Goal: Transaction & Acquisition: Purchase product/service

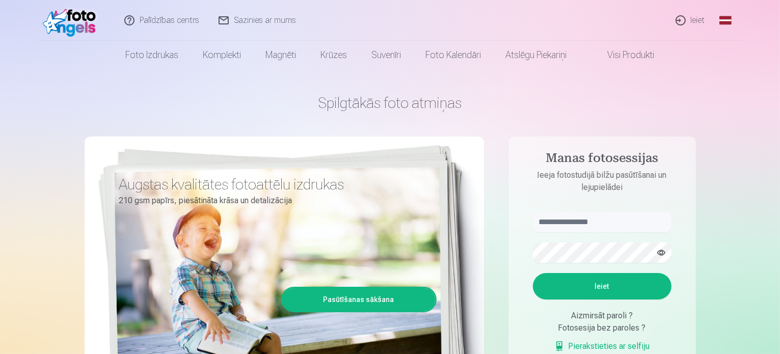
click at [611, 210] on aside "Manas fotosessijas Ieeja fotostudijā bilžu pasūtīšanai un lejupielādei Ieiet Ai…" at bounding box center [601, 277] width 187 height 280
click at [611, 218] on input "text" at bounding box center [602, 222] width 139 height 20
click at [575, 225] on input "******" at bounding box center [602, 222] width 139 height 20
type input "**********"
click at [533, 273] on button "Ieiet" at bounding box center [602, 286] width 139 height 26
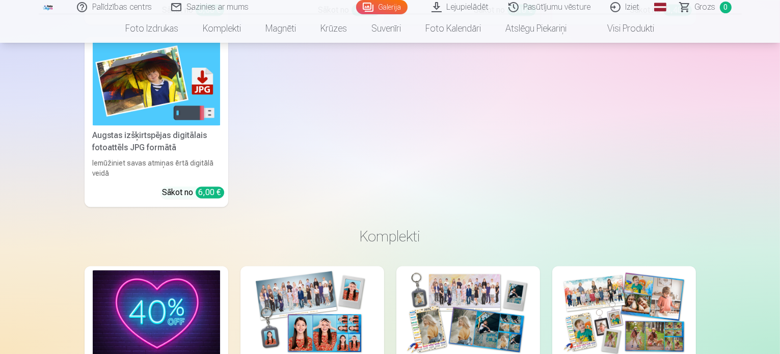
scroll to position [1965, 0]
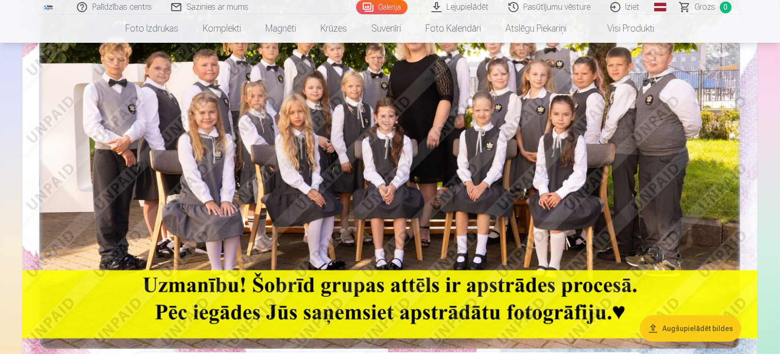
scroll to position [172, 0]
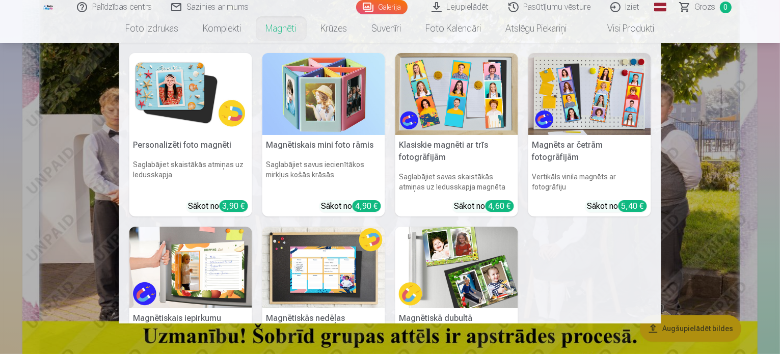
click at [282, 18] on link "Magnēti" at bounding box center [281, 28] width 55 height 29
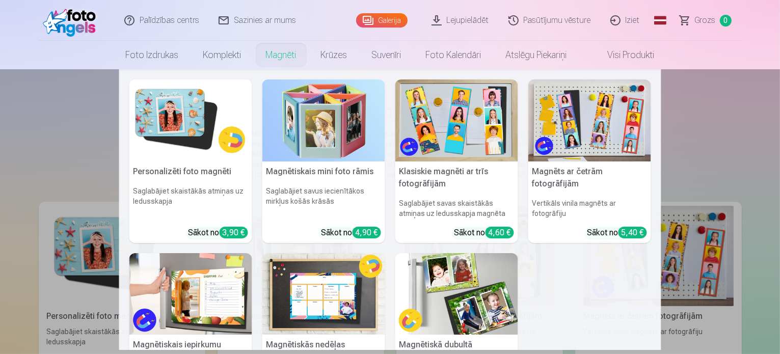
click at [579, 130] on img at bounding box center [589, 120] width 123 height 82
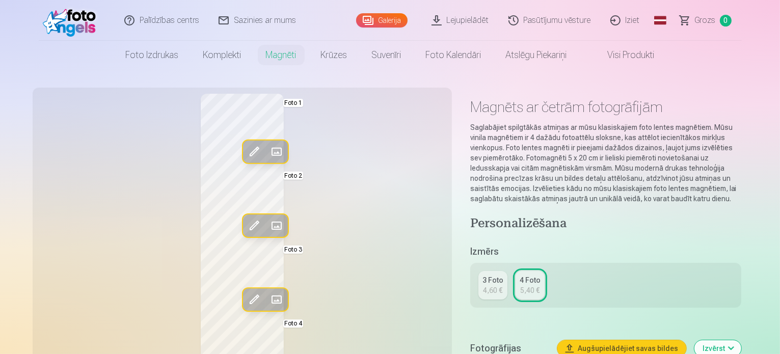
click at [498, 280] on div "3 Foto" at bounding box center [492, 280] width 21 height 10
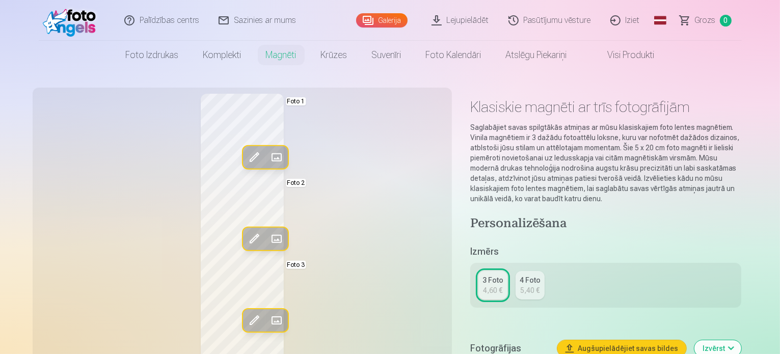
click at [246, 242] on span at bounding box center [254, 239] width 16 height 16
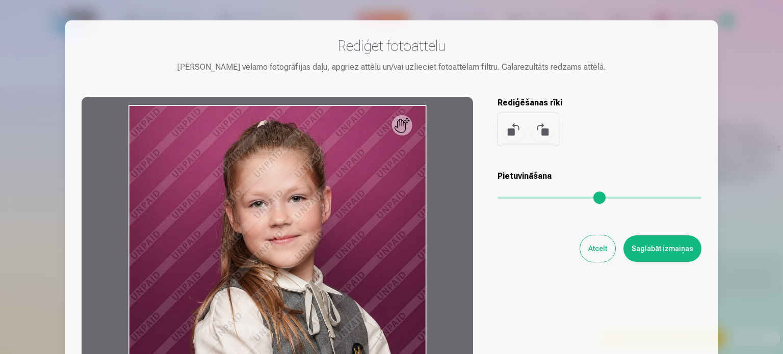
click at [593, 245] on button "Atcelt" at bounding box center [597, 248] width 35 height 26
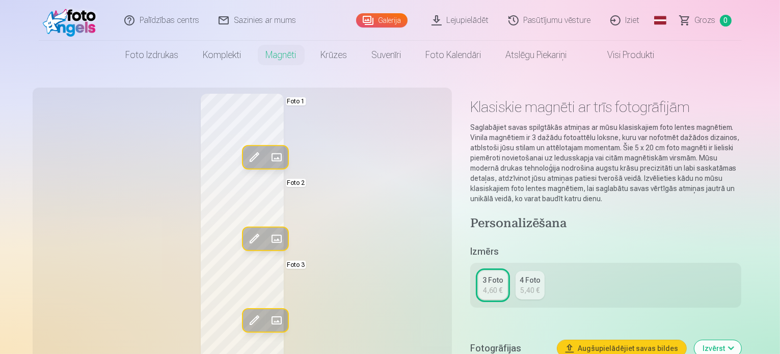
click at [268, 238] on span at bounding box center [276, 239] width 16 height 16
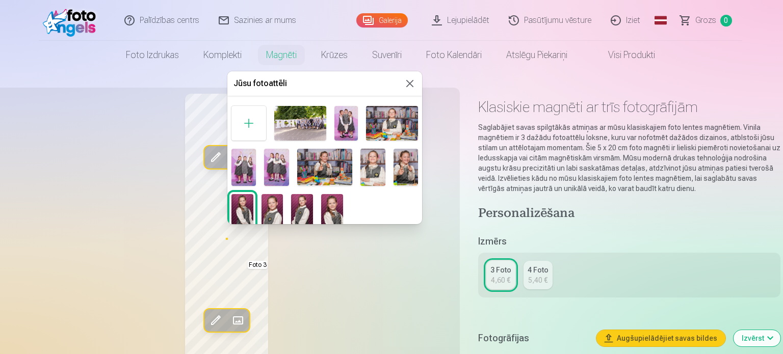
click at [327, 211] on img at bounding box center [332, 210] width 22 height 33
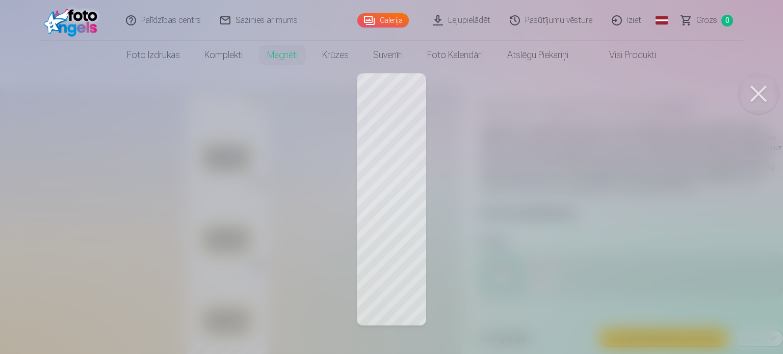
click at [754, 93] on button at bounding box center [758, 93] width 41 height 41
click at [759, 91] on button at bounding box center [758, 93] width 41 height 41
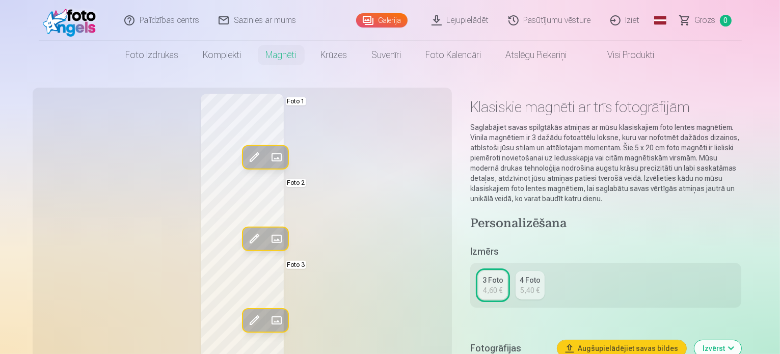
click at [268, 154] on span at bounding box center [276, 157] width 16 height 16
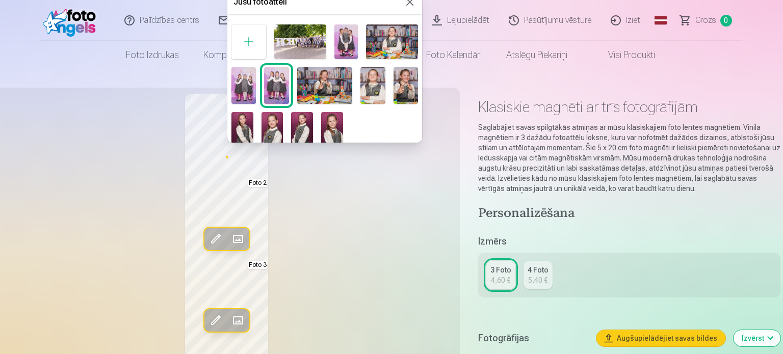
click at [333, 87] on img at bounding box center [325, 85] width 56 height 37
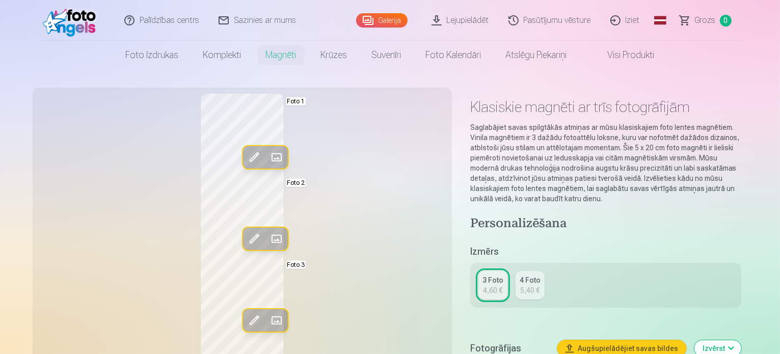
click at [268, 152] on span at bounding box center [276, 157] width 16 height 16
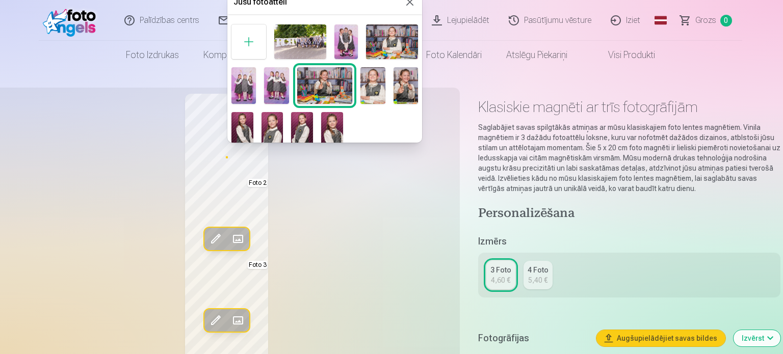
click at [328, 130] on img at bounding box center [332, 128] width 22 height 33
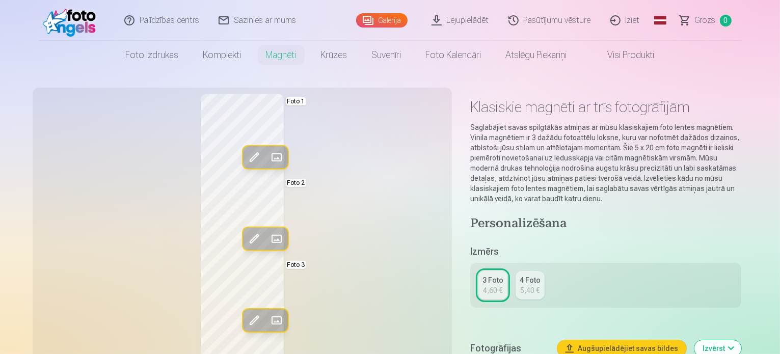
click at [268, 233] on span at bounding box center [276, 239] width 16 height 16
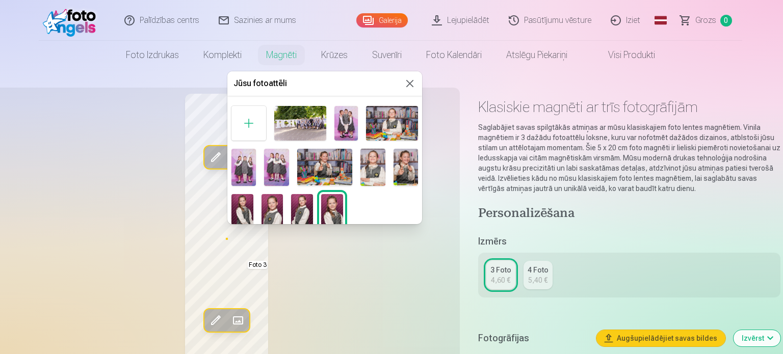
click at [320, 162] on img at bounding box center [325, 167] width 56 height 37
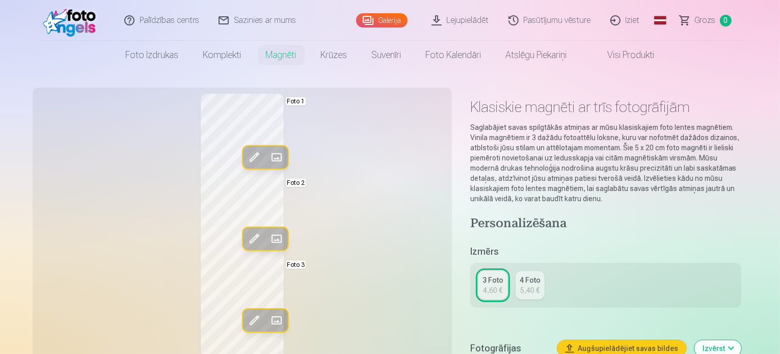
click at [268, 315] on span at bounding box center [276, 320] width 16 height 16
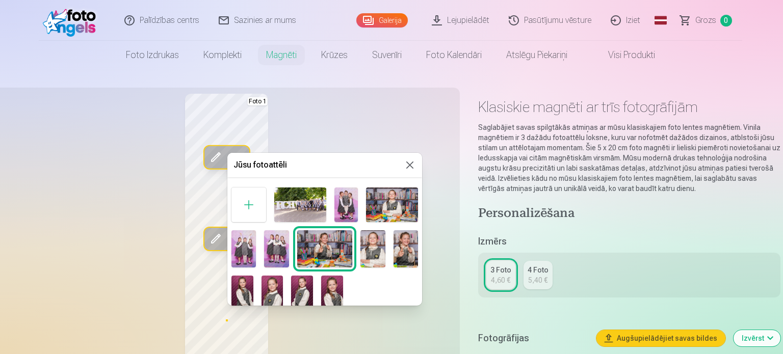
click at [246, 239] on img at bounding box center [243, 248] width 24 height 37
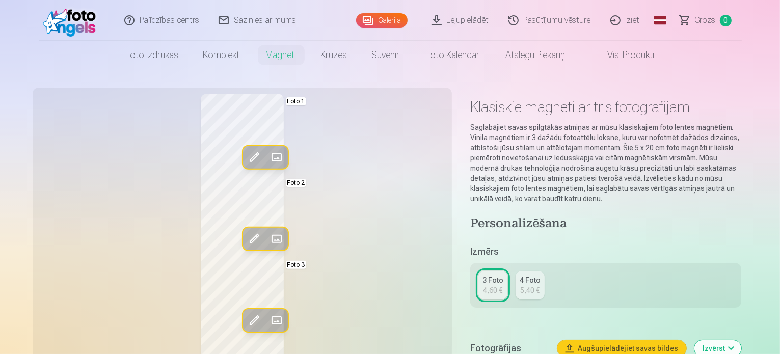
click at [246, 317] on span at bounding box center [254, 320] width 16 height 16
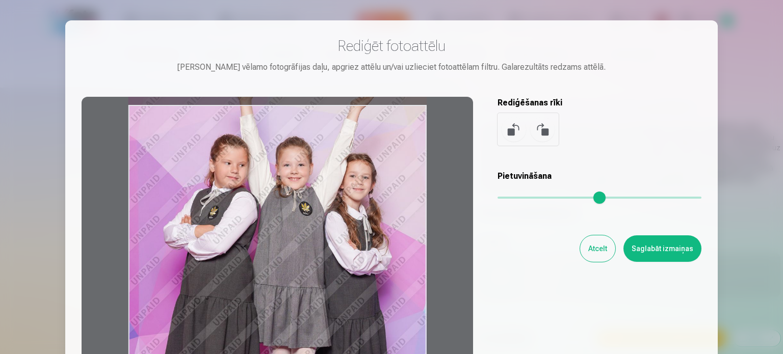
drag, startPoint x: 399, startPoint y: 123, endPoint x: 406, endPoint y: 144, distance: 21.3
click at [406, 144] on div at bounding box center [277, 257] width 391 height 320
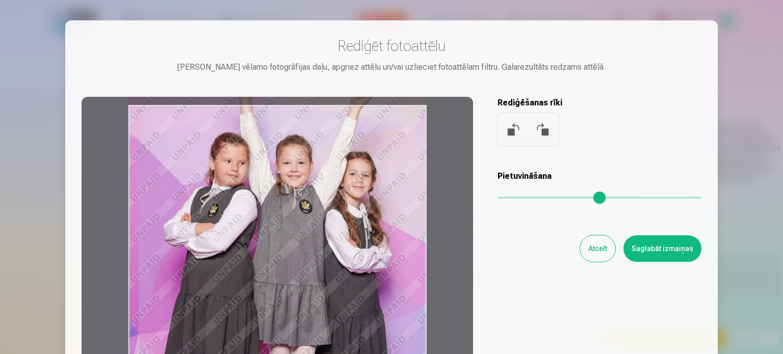
click at [671, 239] on button "Saglabāt izmaiņas" at bounding box center [662, 248] width 78 height 26
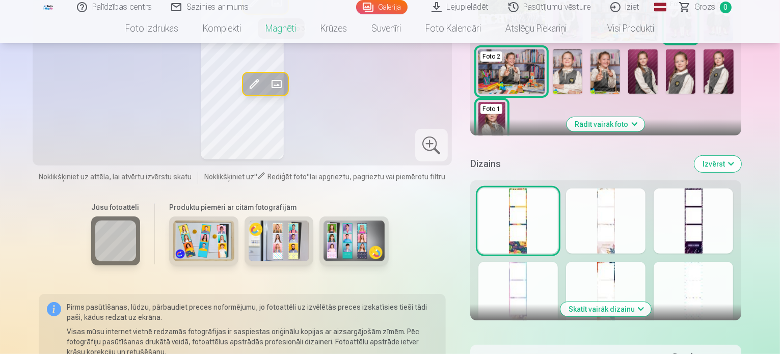
scroll to position [401, 0]
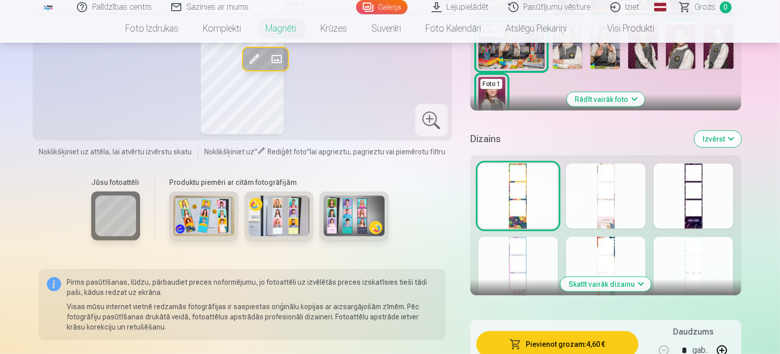
click at [637, 277] on button "Skatīt vairāk dizainu" at bounding box center [605, 284] width 91 height 14
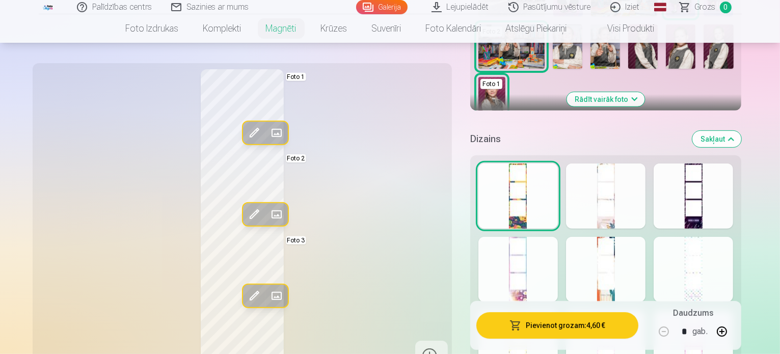
click at [731, 246] on div at bounding box center [693, 269] width 79 height 65
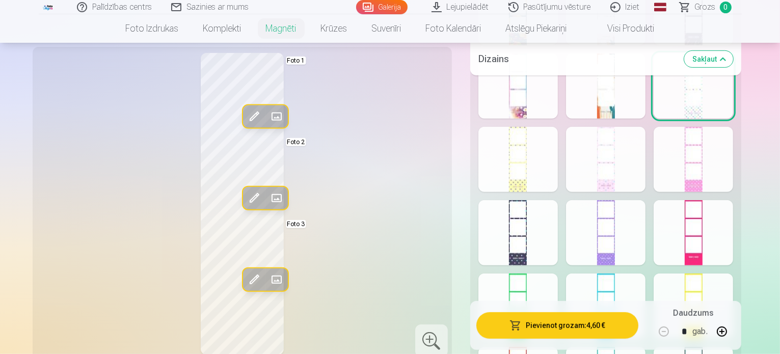
scroll to position [589, 0]
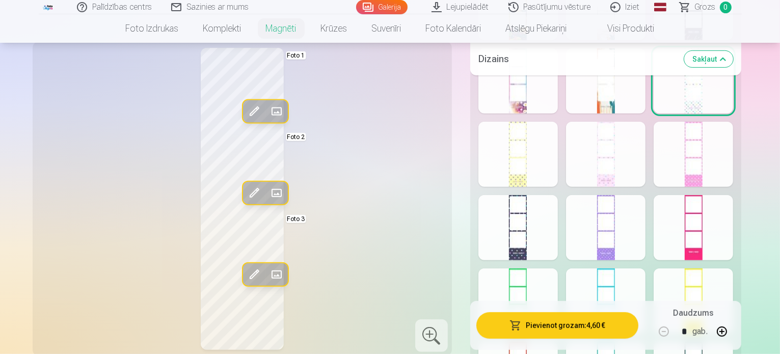
click at [725, 142] on div at bounding box center [693, 154] width 79 height 65
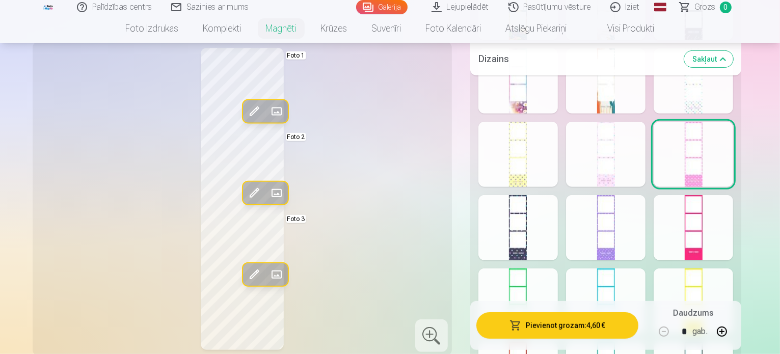
click at [733, 268] on div at bounding box center [693, 300] width 79 height 65
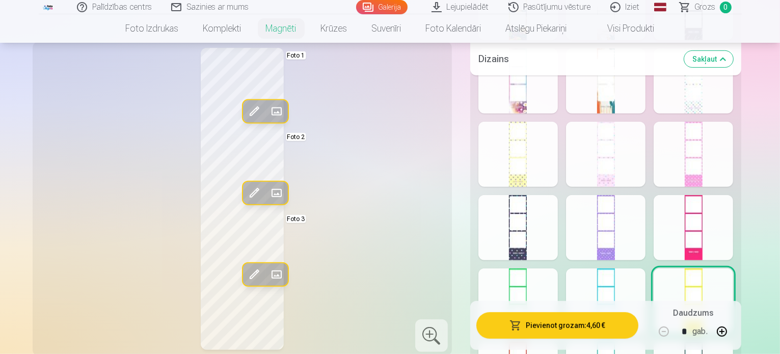
click at [634, 133] on div at bounding box center [605, 154] width 79 height 65
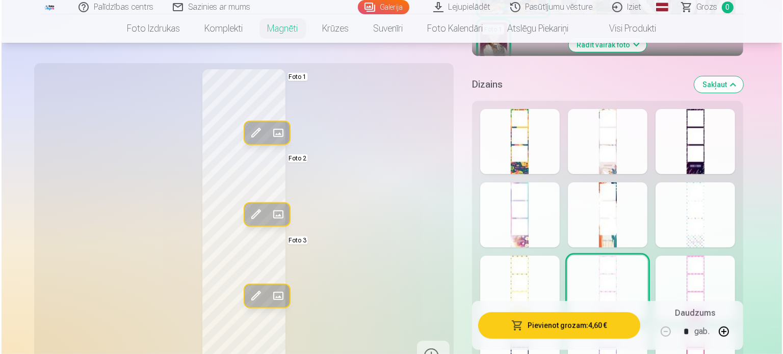
scroll to position [450, 0]
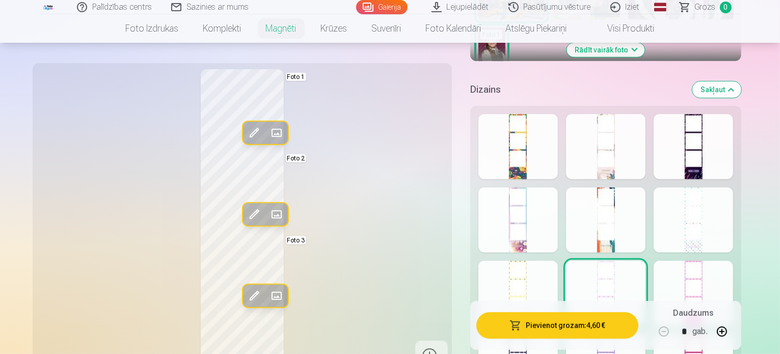
click at [717, 199] on div at bounding box center [693, 219] width 79 height 65
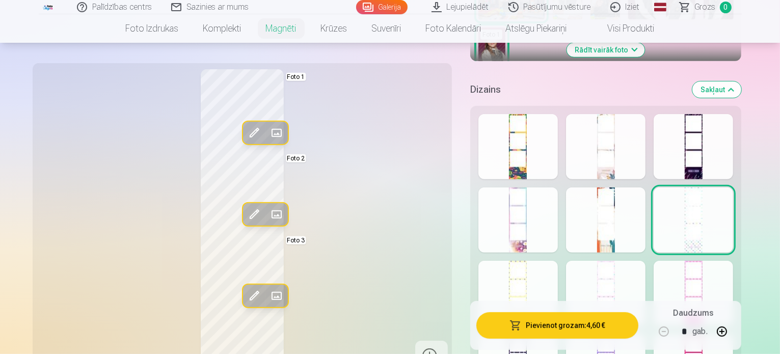
click at [589, 334] on button "Pievienot grozam : 4,60 €" at bounding box center [557, 325] width 163 height 26
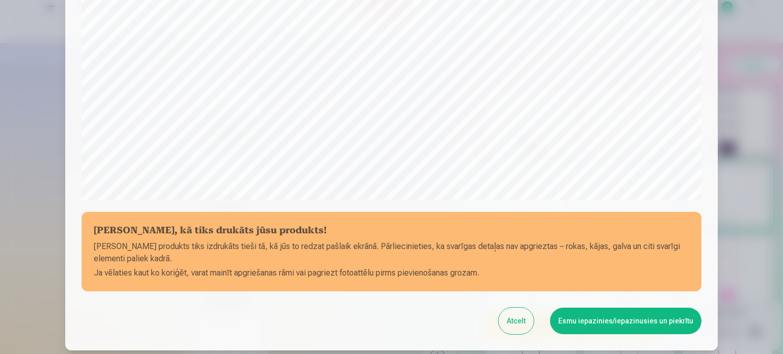
scroll to position [310, 0]
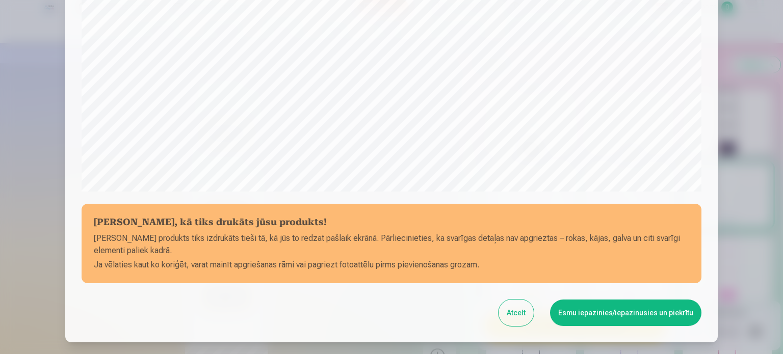
click at [513, 320] on button "Atcelt" at bounding box center [515, 313] width 35 height 26
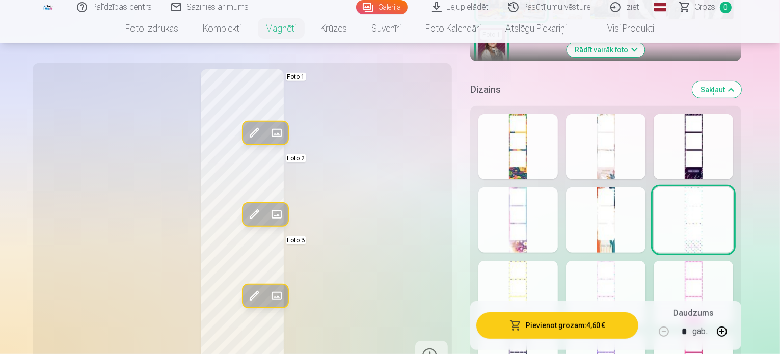
click at [268, 297] on span at bounding box center [276, 296] width 16 height 16
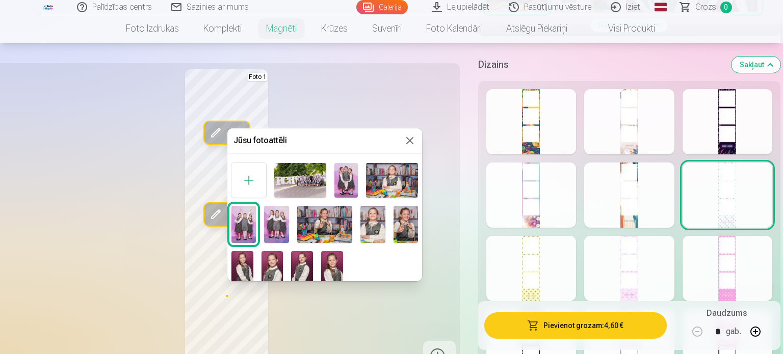
click at [344, 174] on img at bounding box center [345, 180] width 23 height 35
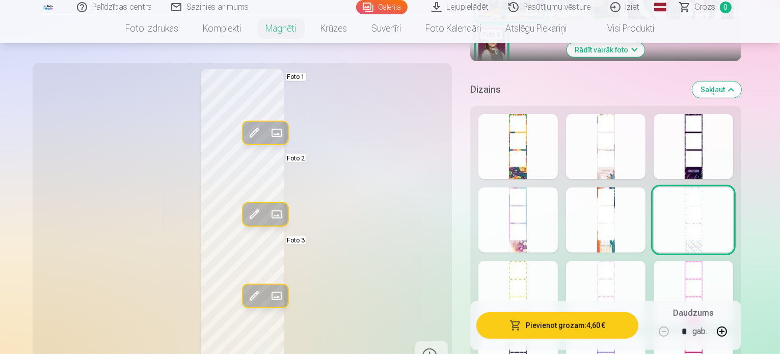
click at [246, 291] on span at bounding box center [254, 296] width 16 height 16
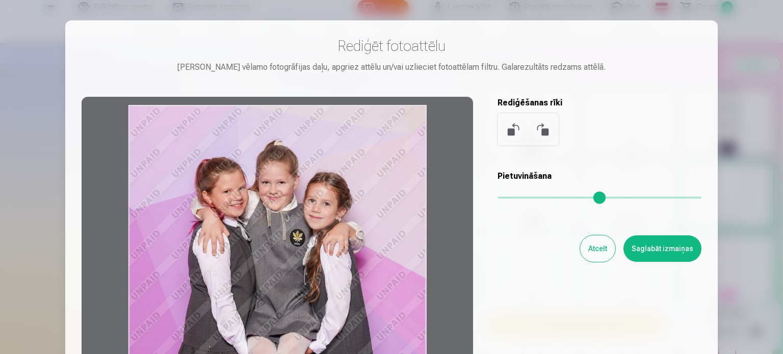
drag, startPoint x: 405, startPoint y: 126, endPoint x: 407, endPoint y: 160, distance: 34.2
click at [407, 160] on div at bounding box center [277, 257] width 391 height 320
click at [668, 248] on button "Saglabāt izmaiņas" at bounding box center [662, 248] width 78 height 26
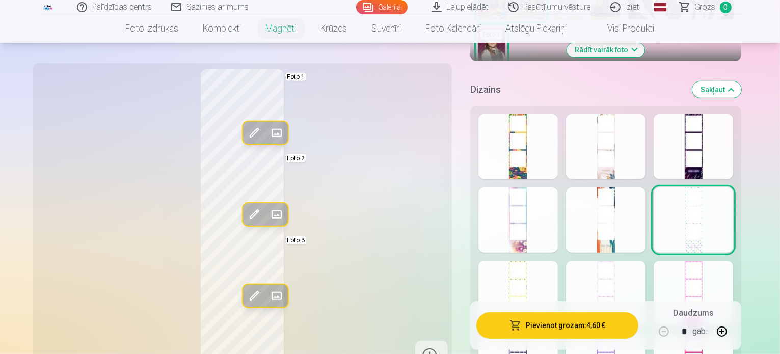
click at [570, 329] on button "Pievienot grozam : 4,60 €" at bounding box center [557, 325] width 163 height 26
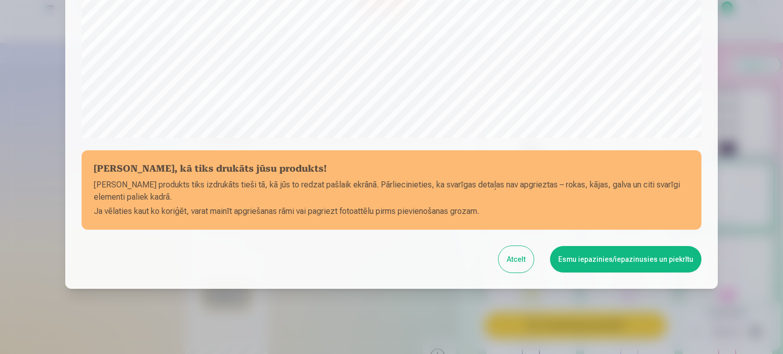
scroll to position [379, 0]
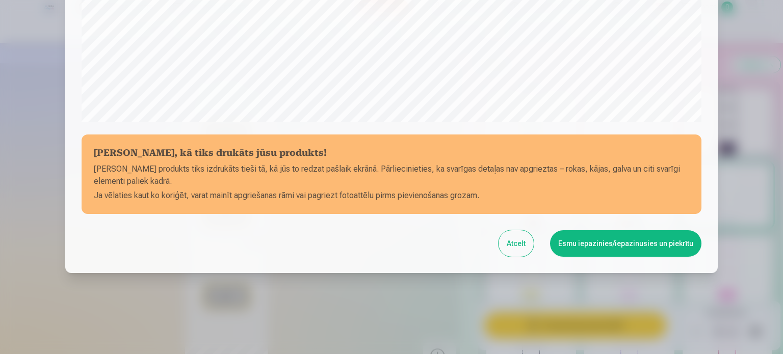
click at [531, 240] on button "Atcelt" at bounding box center [515, 243] width 35 height 26
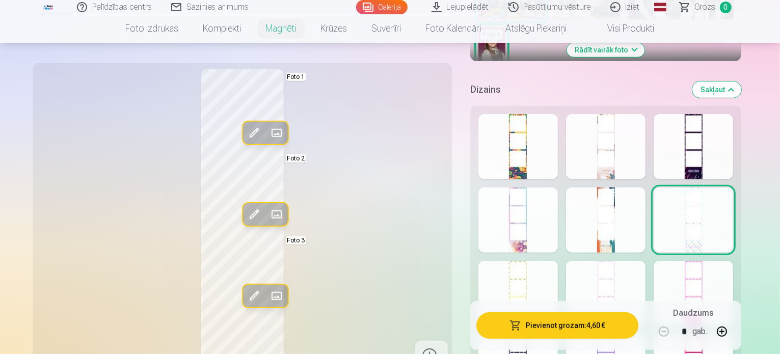
click at [268, 297] on span at bounding box center [276, 296] width 16 height 16
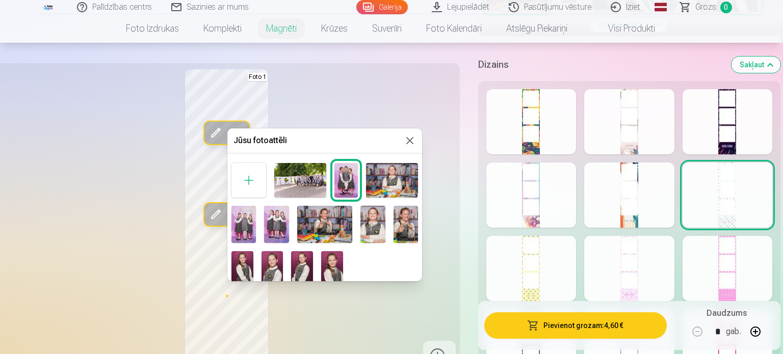
click at [277, 224] on img at bounding box center [276, 224] width 24 height 37
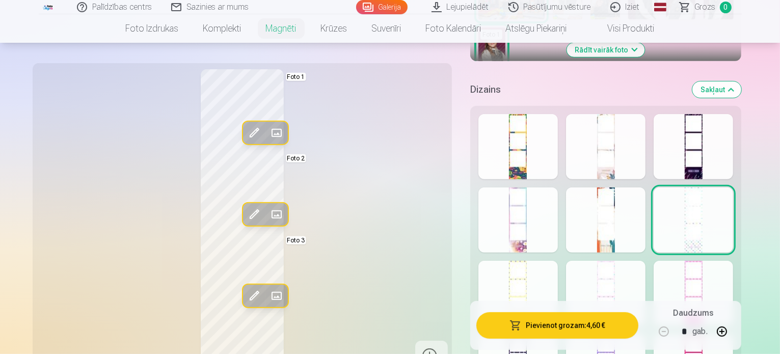
click at [268, 295] on span at bounding box center [276, 296] width 16 height 16
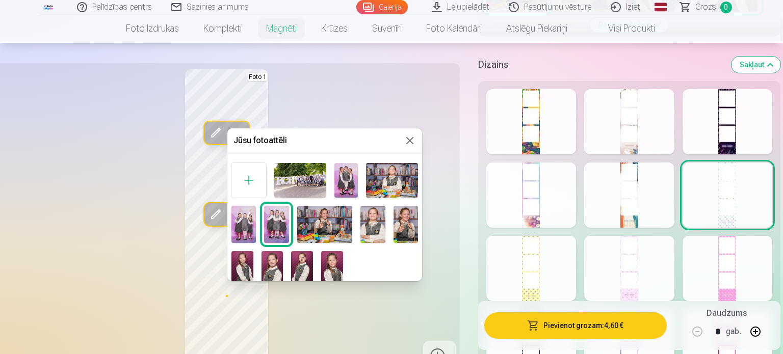
click at [247, 218] on img at bounding box center [243, 224] width 24 height 37
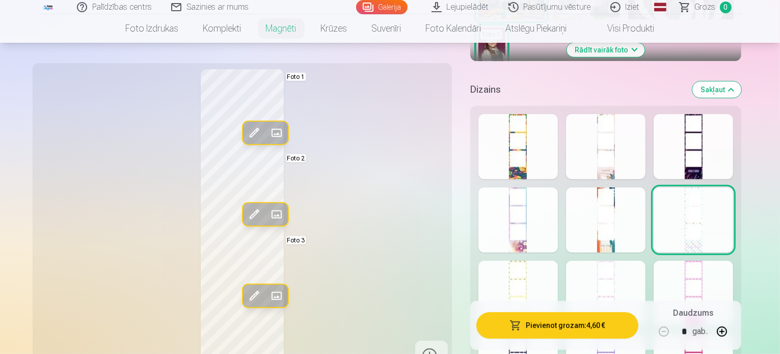
click at [246, 290] on span at bounding box center [254, 296] width 16 height 16
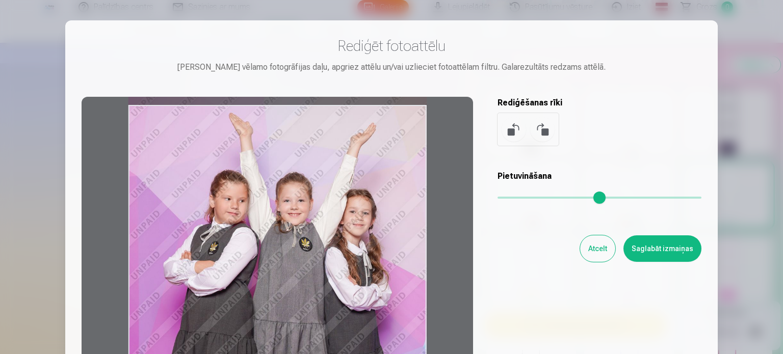
drag, startPoint x: 297, startPoint y: 161, endPoint x: 295, endPoint y: 219, distance: 57.6
click at [295, 219] on div at bounding box center [277, 257] width 391 height 320
click at [667, 248] on button "Saglabāt izmaiņas" at bounding box center [662, 248] width 78 height 26
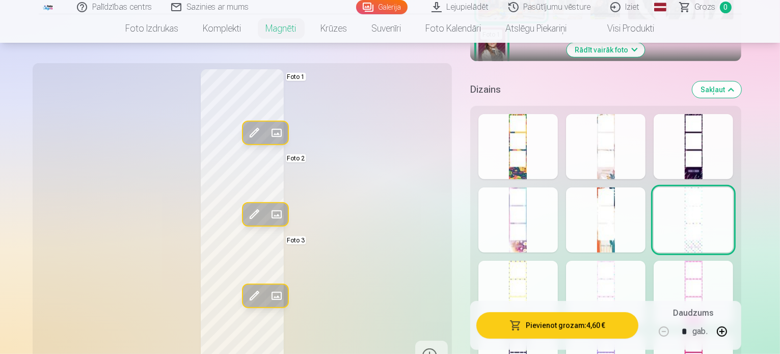
click at [626, 322] on button "Pievienot grozam : 4,60 €" at bounding box center [557, 325] width 163 height 26
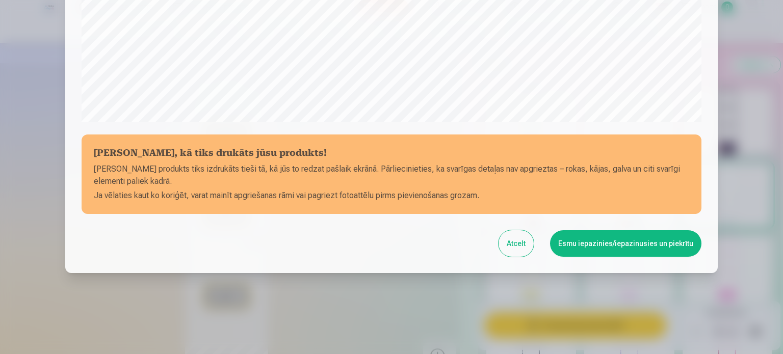
click at [607, 240] on button "Esmu iepazinies/iepazinusies un piekrītu" at bounding box center [625, 243] width 151 height 26
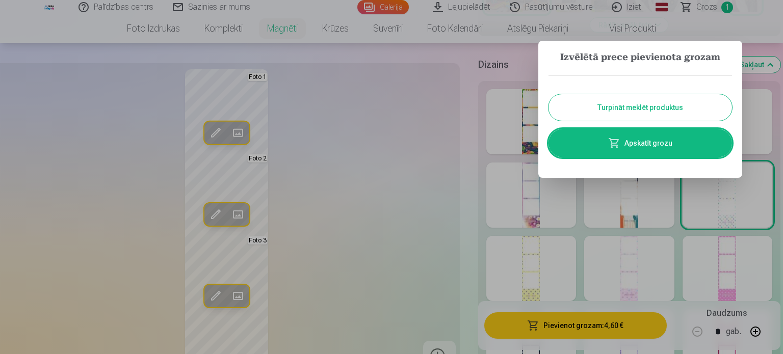
click at [632, 113] on button "Turpināt meklēt produktus" at bounding box center [639, 107] width 183 height 26
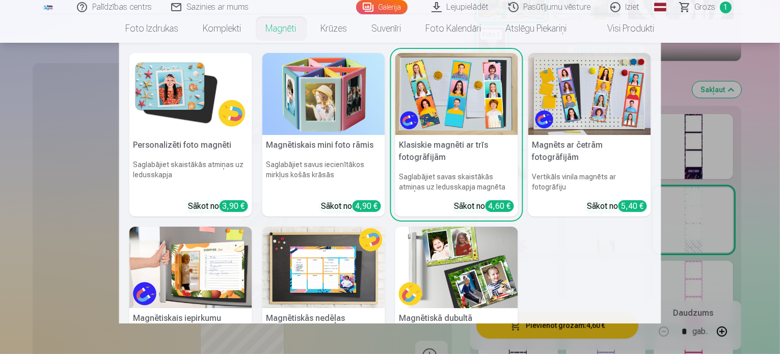
click at [267, 30] on link "Magnēti" at bounding box center [281, 28] width 55 height 29
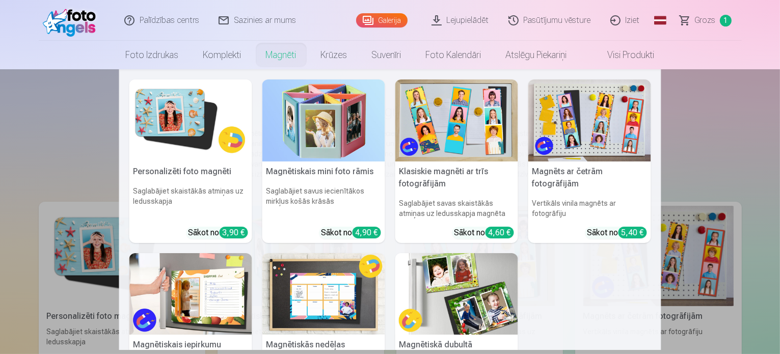
click at [189, 169] on h5 "Personalizēti foto magnēti" at bounding box center [190, 172] width 123 height 20
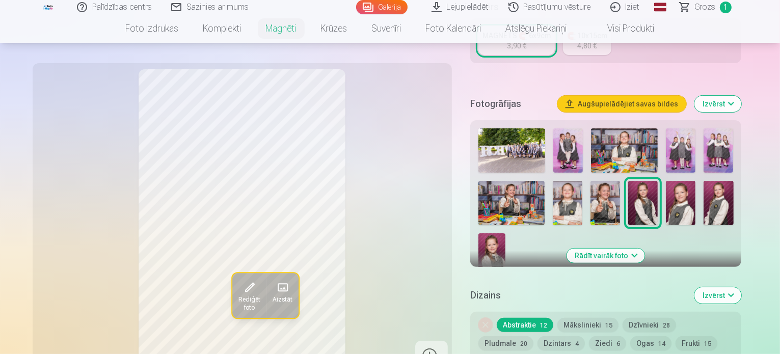
scroll to position [224, 0]
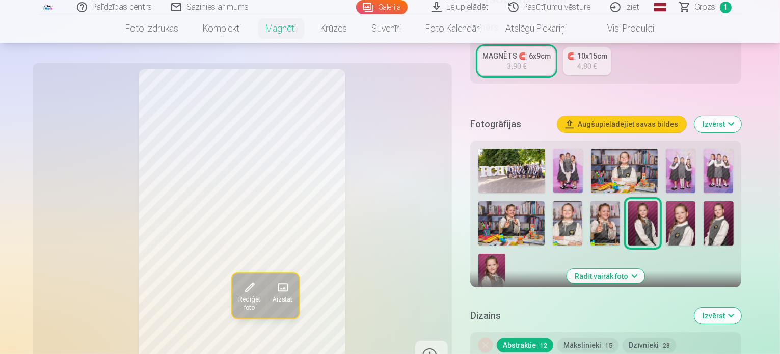
click at [238, 303] on span "Rediģēt foto" at bounding box center [249, 304] width 22 height 16
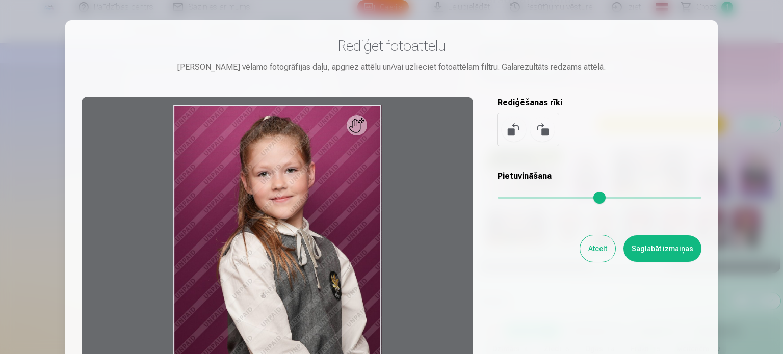
click at [592, 242] on button "Atcelt" at bounding box center [597, 248] width 35 height 26
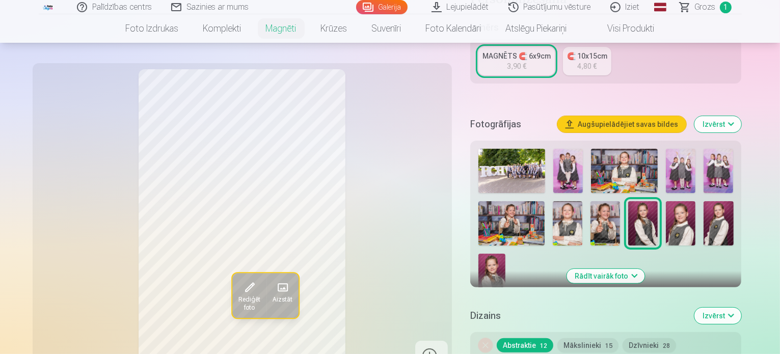
click at [274, 290] on span at bounding box center [282, 288] width 16 height 16
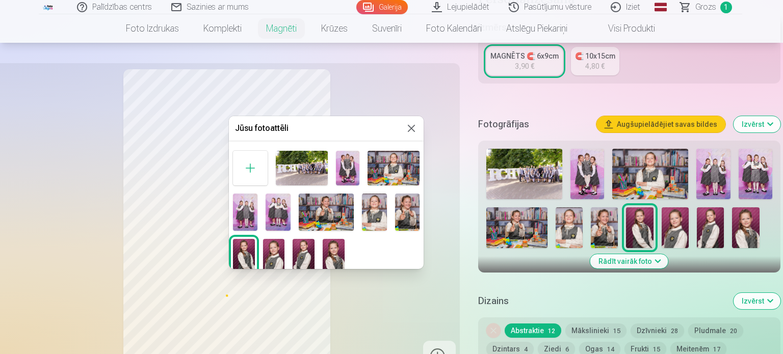
click at [338, 246] on img at bounding box center [333, 255] width 22 height 33
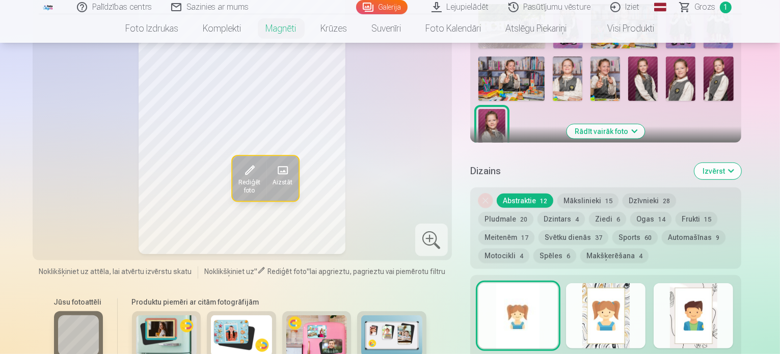
scroll to position [364, 0]
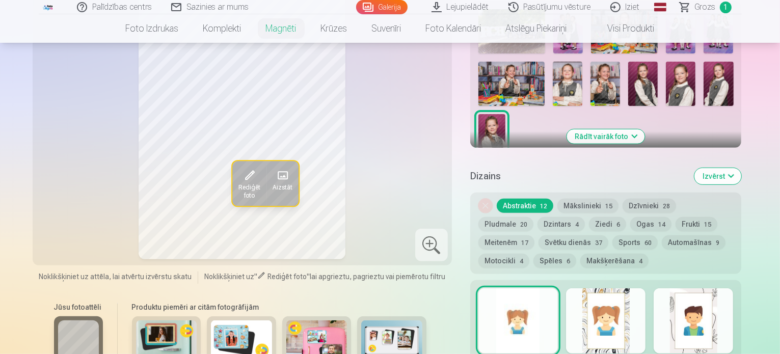
click at [512, 297] on div at bounding box center [517, 320] width 79 height 65
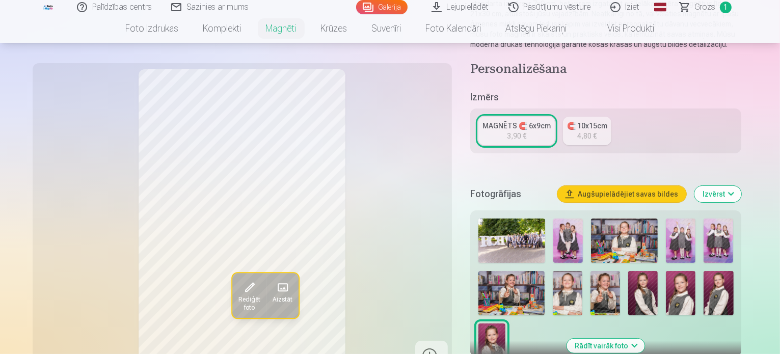
scroll to position [159, 0]
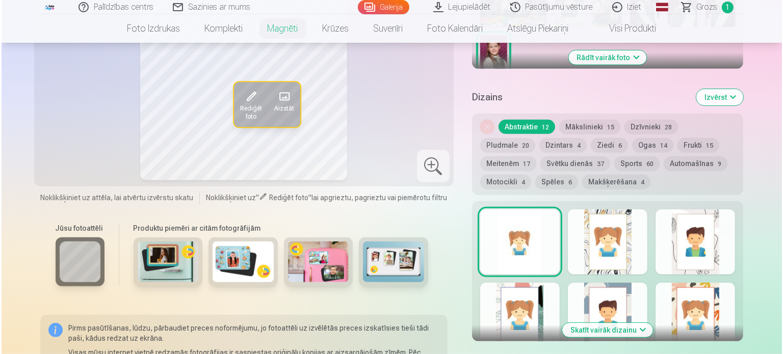
scroll to position [469, 0]
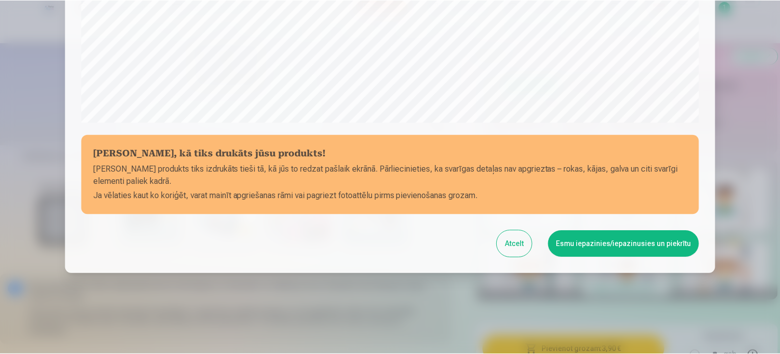
scroll to position [379, 0]
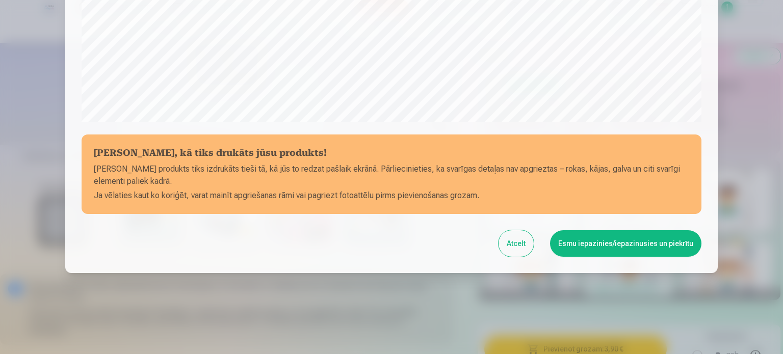
click at [612, 246] on button "Esmu iepazinies/iepazinusies un piekrītu" at bounding box center [625, 243] width 151 height 26
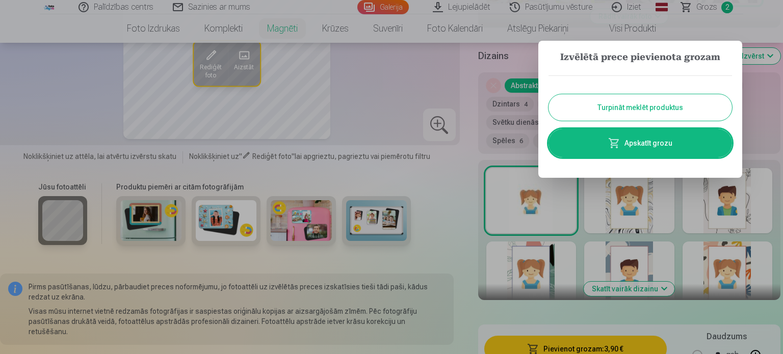
click at [641, 114] on button "Turpināt meklēt produktus" at bounding box center [639, 107] width 183 height 26
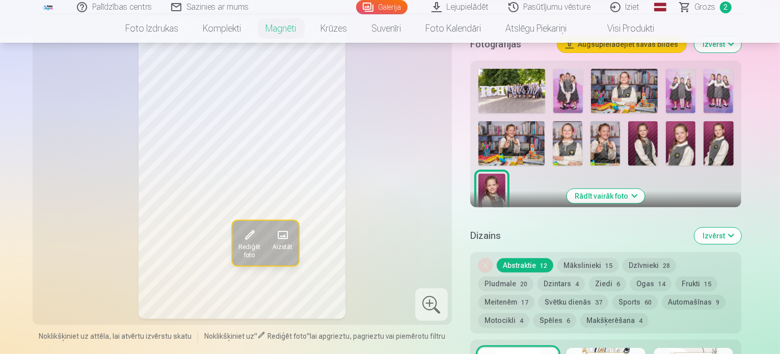
scroll to position [299, 0]
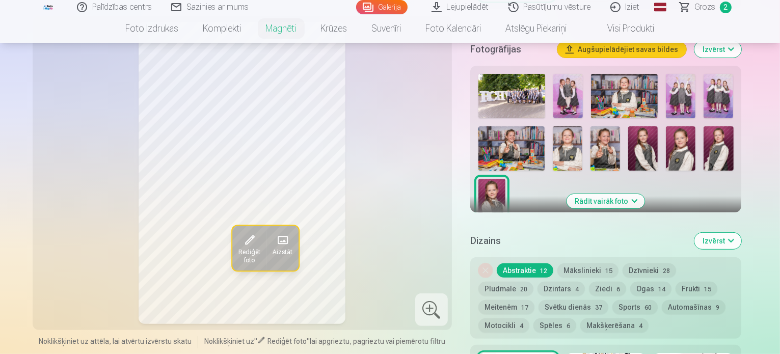
click at [272, 249] on span "Aizstāt" at bounding box center [282, 253] width 20 height 8
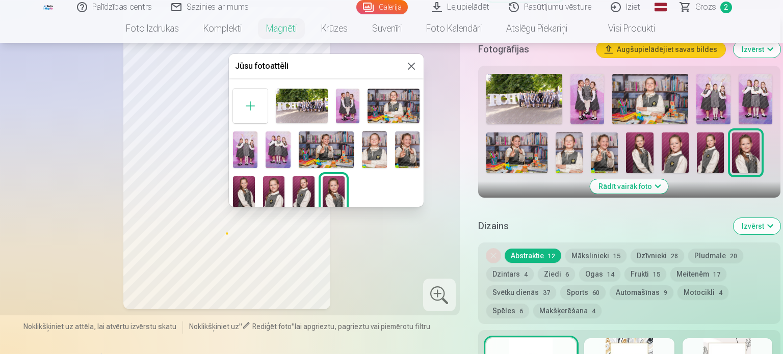
click at [411, 144] on img at bounding box center [407, 149] width 24 height 37
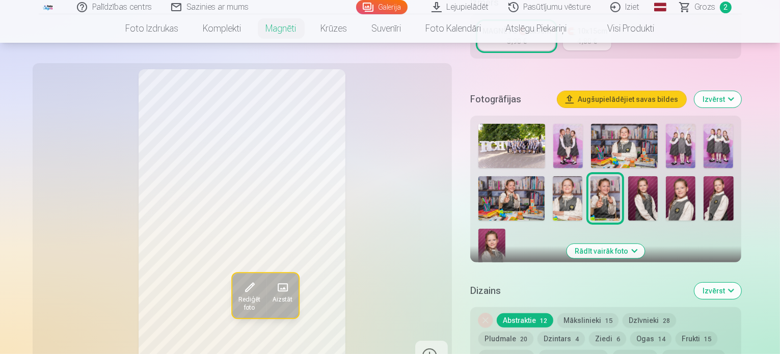
scroll to position [274, 0]
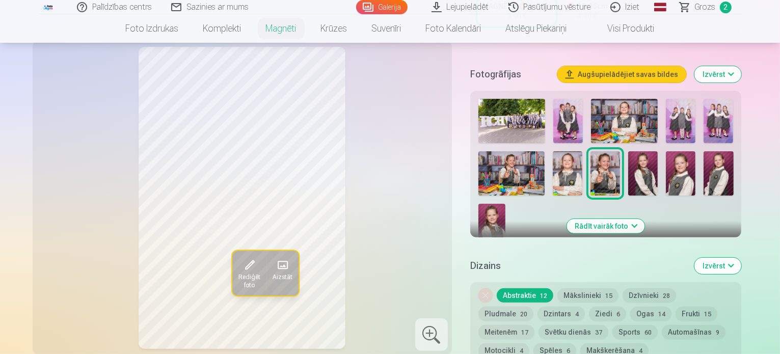
click at [272, 274] on span "Aizstāt" at bounding box center [282, 278] width 20 height 8
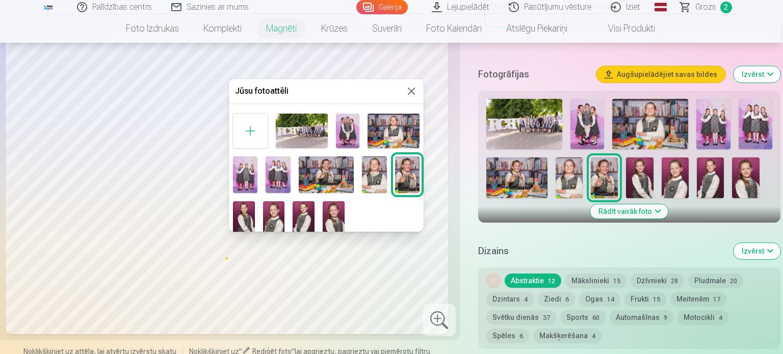
click at [328, 174] on img at bounding box center [327, 174] width 56 height 37
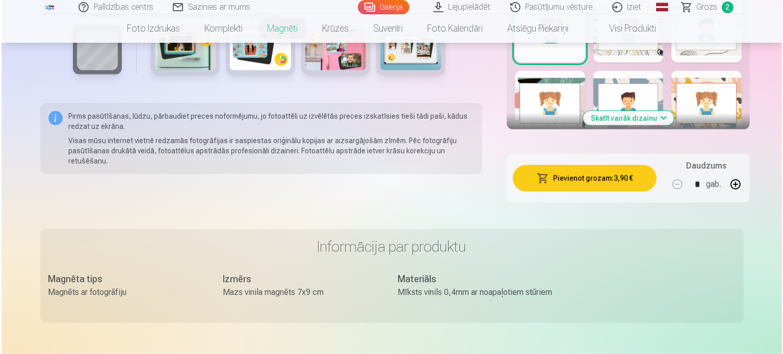
scroll to position [679, 0]
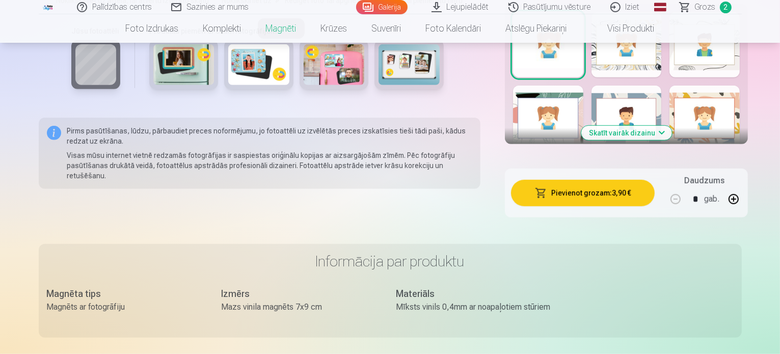
click at [577, 180] on button "Pievienot grozam : 3,90 €" at bounding box center [583, 193] width 144 height 26
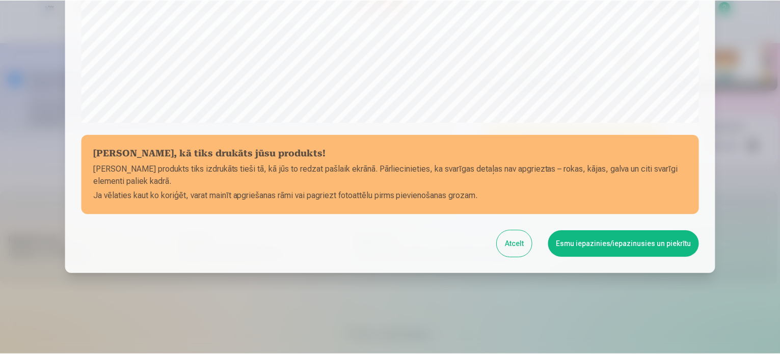
scroll to position [379, 0]
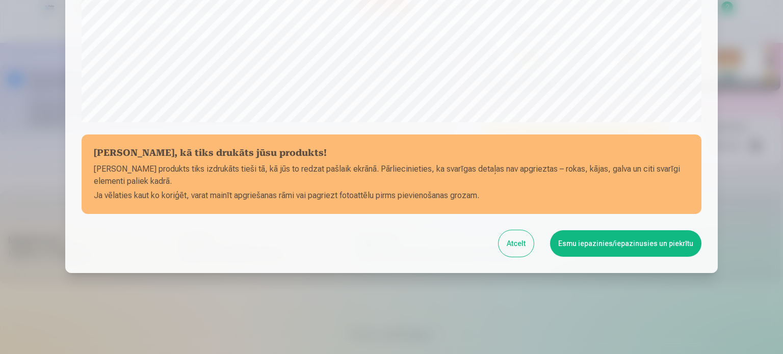
click at [514, 246] on button "Atcelt" at bounding box center [515, 243] width 35 height 26
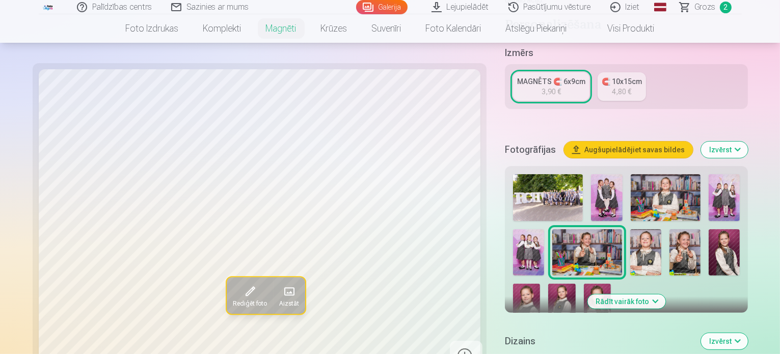
scroll to position [159, 0]
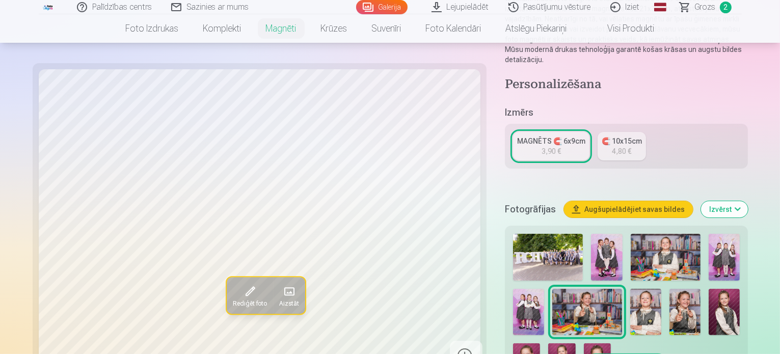
click at [280, 292] on span at bounding box center [288, 292] width 16 height 16
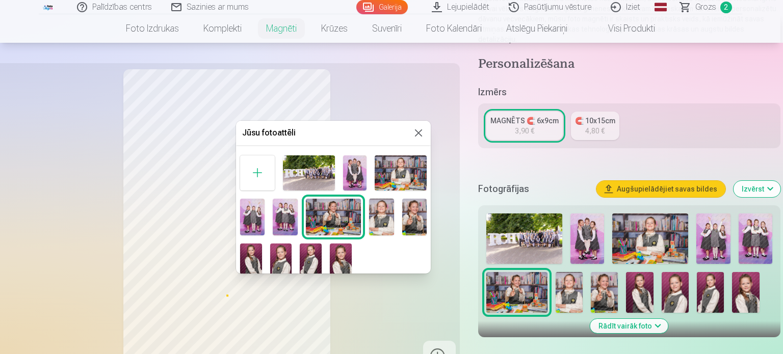
click at [405, 216] on img at bounding box center [414, 217] width 24 height 37
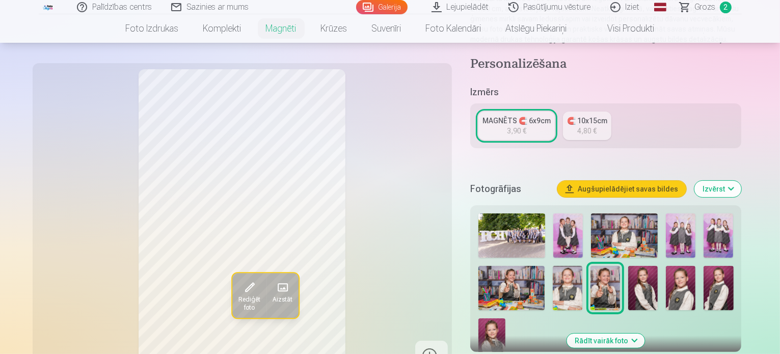
click at [698, 8] on span "Grozs" at bounding box center [705, 7] width 21 height 12
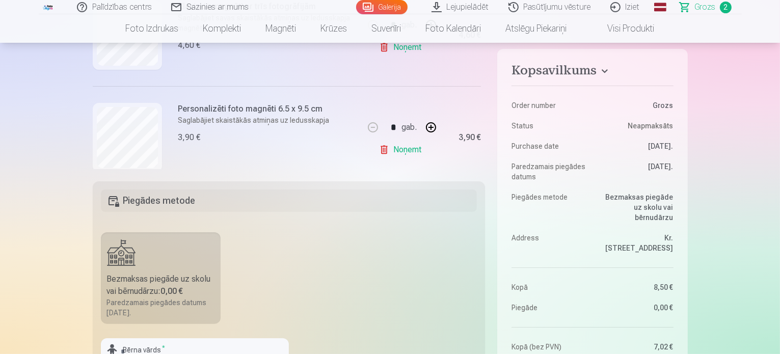
scroll to position [141, 0]
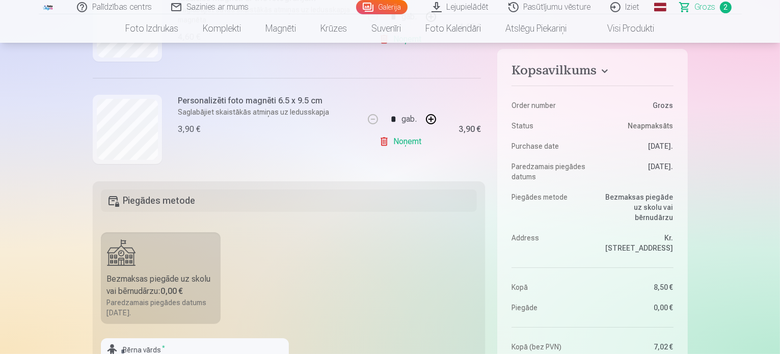
click at [428, 121] on button "button" at bounding box center [431, 119] width 24 height 24
type input "*"
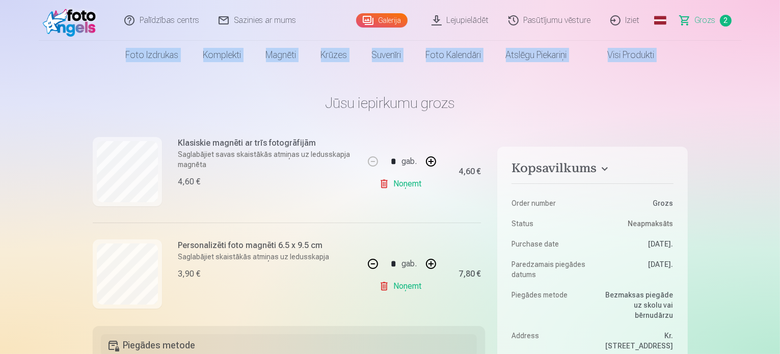
drag, startPoint x: 778, startPoint y: 6, endPoint x: 780, endPoint y: 59, distance: 53.5
click at [780, 59] on header "Palīdzības centrs Sazinies ar mums Galerija Lejupielādēt Pasūtījumu vēsture Izi…" at bounding box center [390, 34] width 780 height 69
click at [780, 59] on nav "Foto izdrukas Augstas kvalitātes fotoattēlu izdrukas 210 gsm papīrs, piesātināt…" at bounding box center [390, 55] width 780 height 29
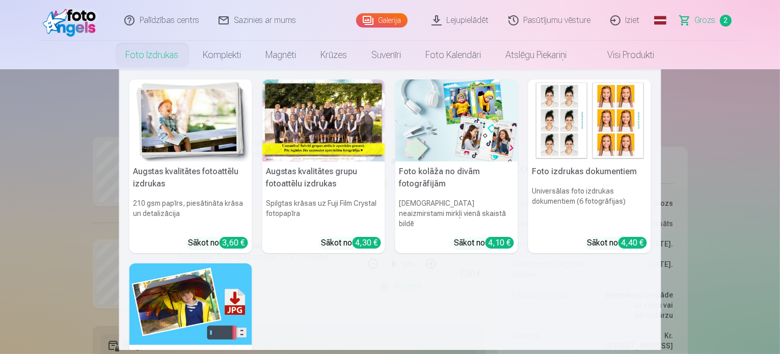
click at [163, 63] on link "Foto izdrukas" at bounding box center [152, 55] width 77 height 29
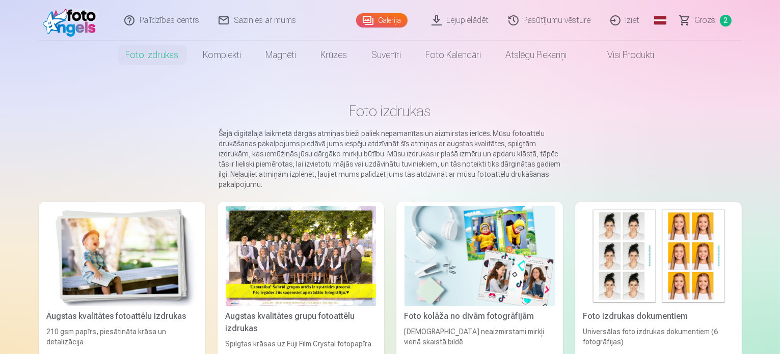
click at [276, 254] on div at bounding box center [301, 256] width 150 height 100
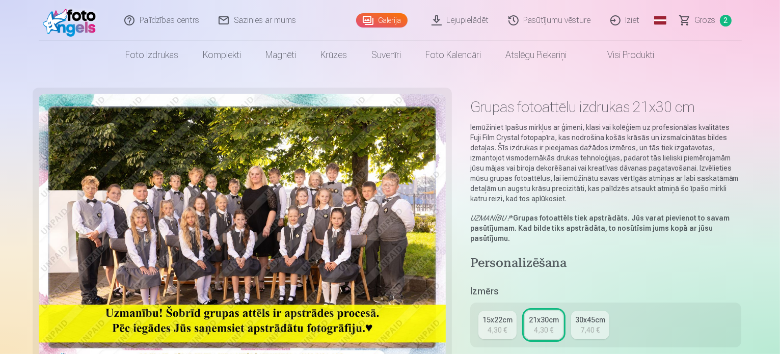
click at [703, 18] on span "Grozs" at bounding box center [705, 20] width 21 height 12
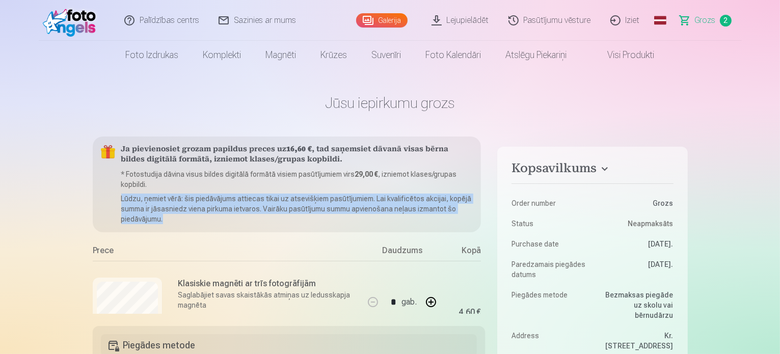
drag, startPoint x: 485, startPoint y: 190, endPoint x: 485, endPoint y: 214, distance: 25.0
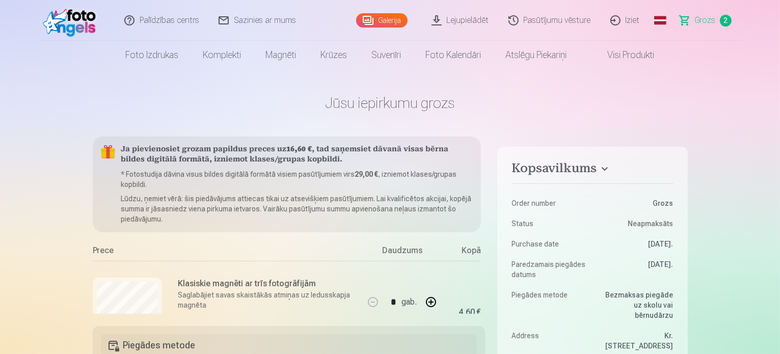
click at [424, 156] on h5 "Ja pievienosiet grozam papildus preces uz 16,60 € , tad saņemsiet dāvanā visas …" at bounding box center [297, 155] width 352 height 20
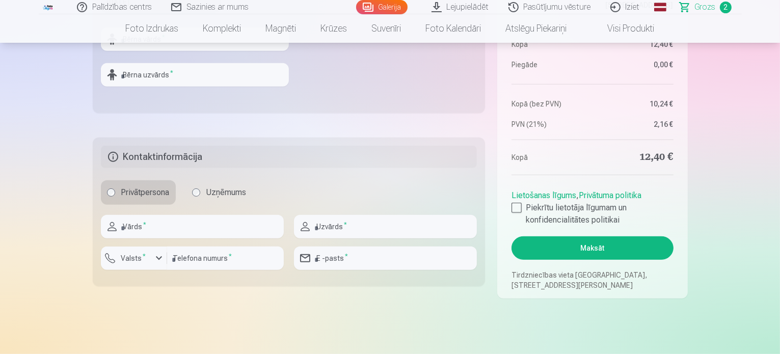
scroll to position [469, 0]
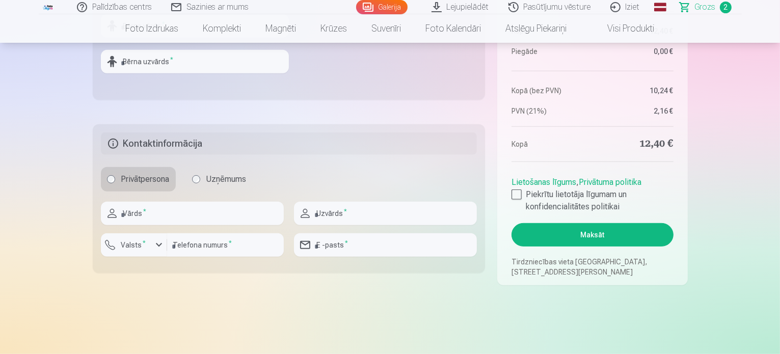
click at [511, 197] on aside "Kopsavilkums Order number Grozs Status Neapmaksāts Purchase date 11.09.2025. Pa…" at bounding box center [592, 39] width 190 height 493
click at [515, 196] on div at bounding box center [517, 195] width 10 height 10
click at [216, 216] on input "text" at bounding box center [192, 213] width 183 height 23
type input "****"
type input "**********"
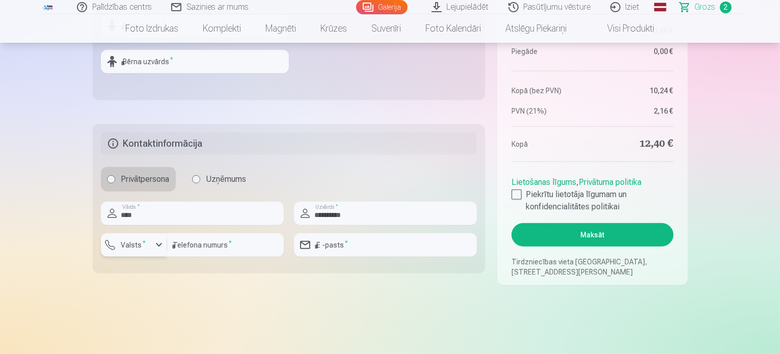
click at [158, 243] on div "button" at bounding box center [159, 245] width 12 height 12
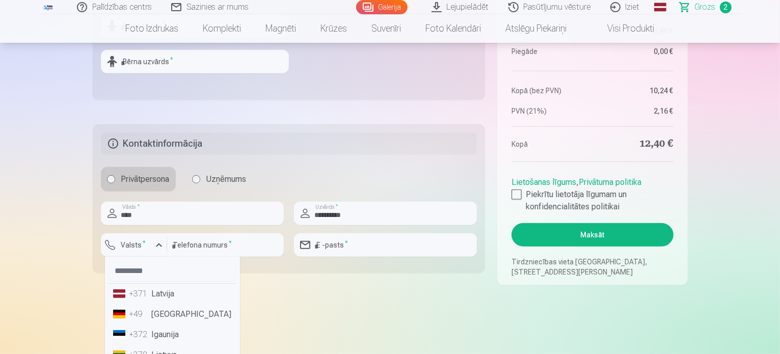
click at [165, 297] on li "+371 Latvija" at bounding box center [172, 294] width 127 height 20
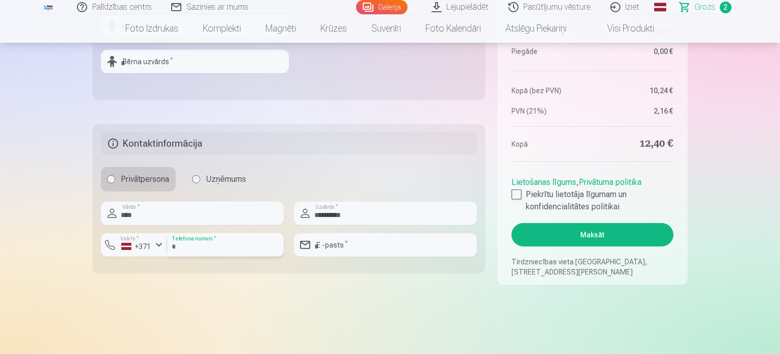
click at [199, 250] on input "number" at bounding box center [225, 244] width 117 height 23
type input "********"
type input "**********"
click at [592, 236] on button "Maksāt" at bounding box center [593, 234] width 162 height 23
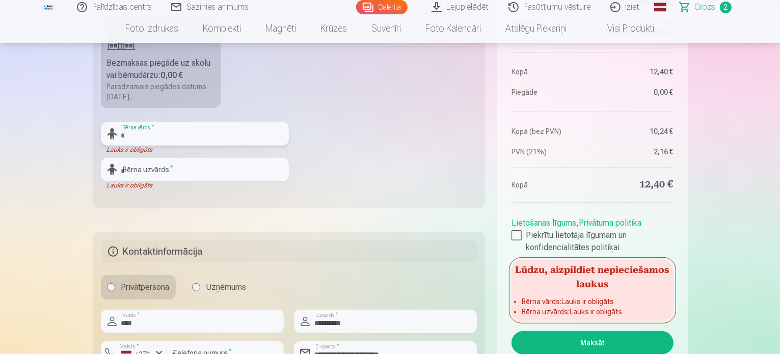
scroll to position [347, 0]
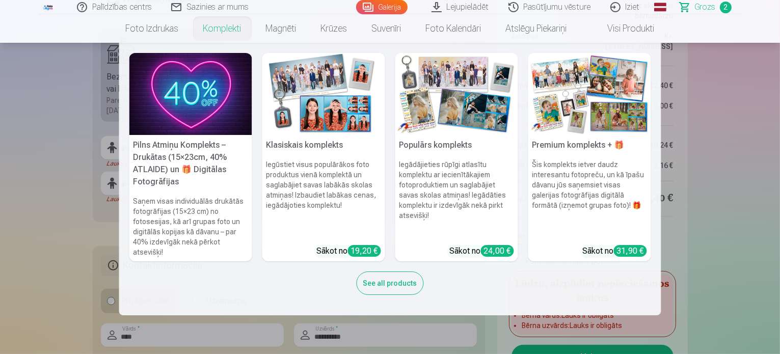
click at [101, 144] on nav "Pilns Atmiņu Komplekts – Drukātas (15×23cm, 40% ATLAIDE) un 🎁 Digitālas Fotogrā…" at bounding box center [390, 179] width 780 height 273
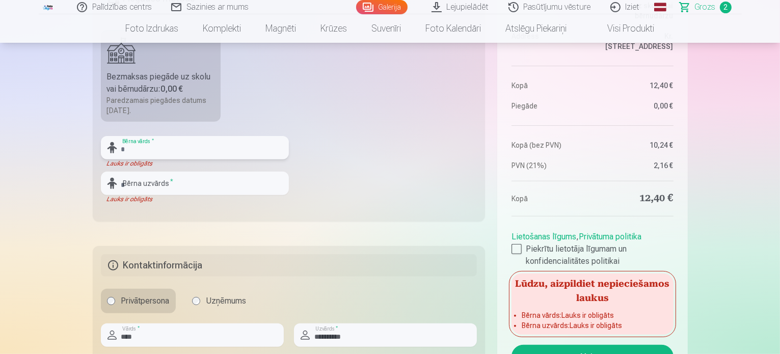
click at [140, 147] on input "text" at bounding box center [195, 147] width 188 height 23
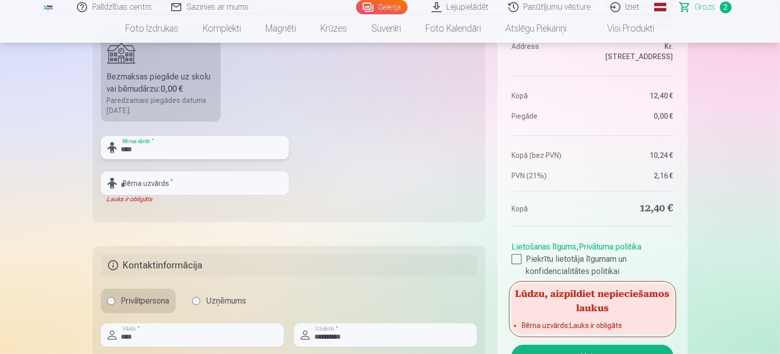
type input "****"
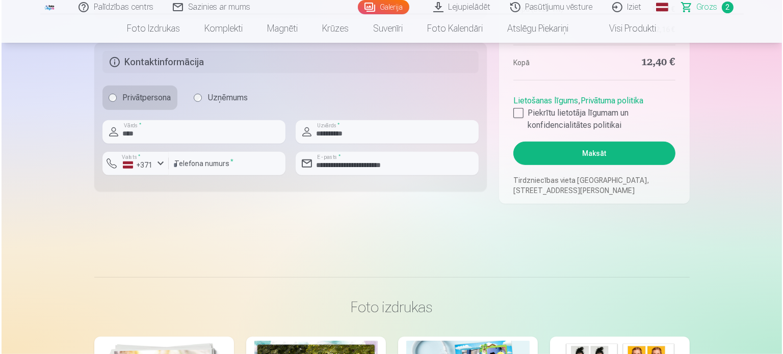
scroll to position [554, 0]
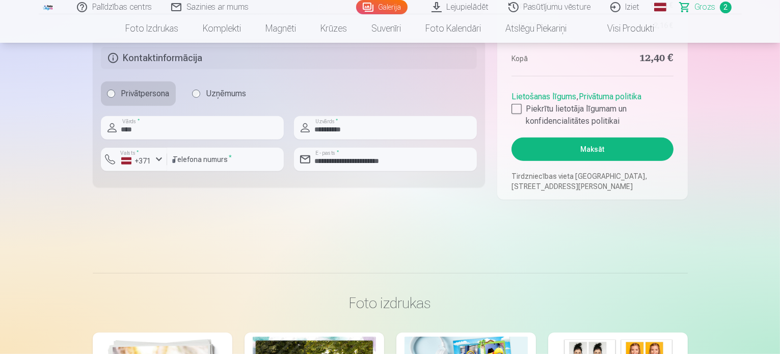
type input "**********"
click at [597, 147] on button "Maksāt" at bounding box center [593, 149] width 162 height 23
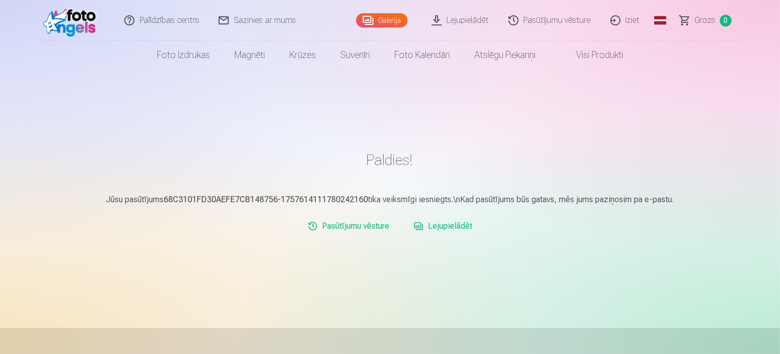
click at [634, 23] on link "Iziet" at bounding box center [625, 20] width 49 height 41
